Goal: Transaction & Acquisition: Purchase product/service

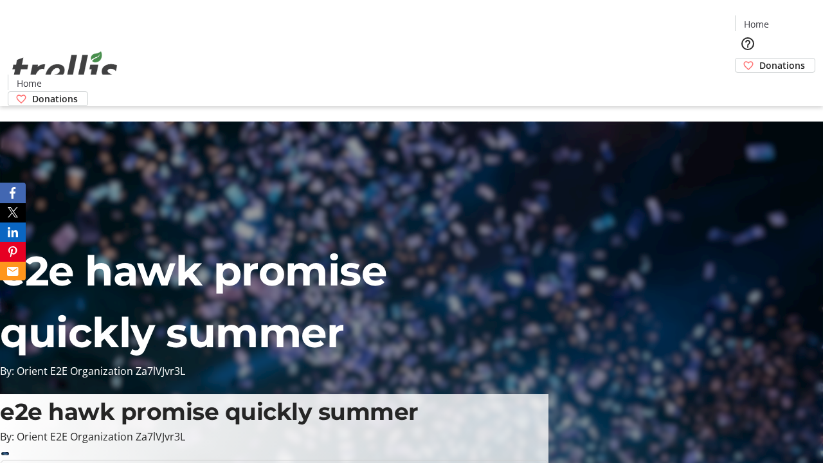
click at [760, 59] on span "Donations" at bounding box center [783, 66] width 46 height 14
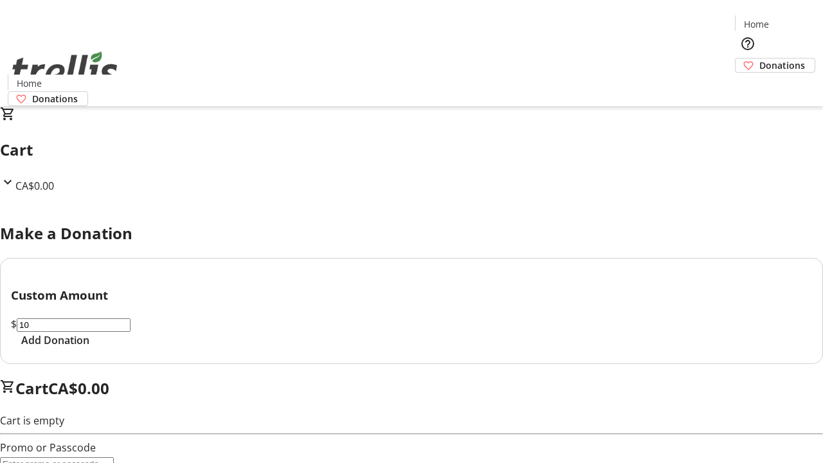
click at [89, 348] on span "Add Donation" at bounding box center [55, 340] width 68 height 15
